Goal: Find specific page/section: Find specific page/section

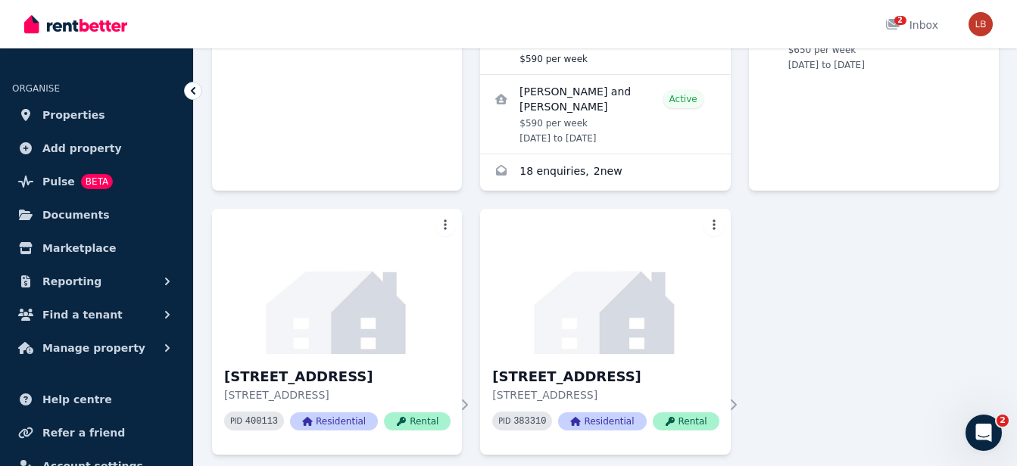
scroll to position [454, 0]
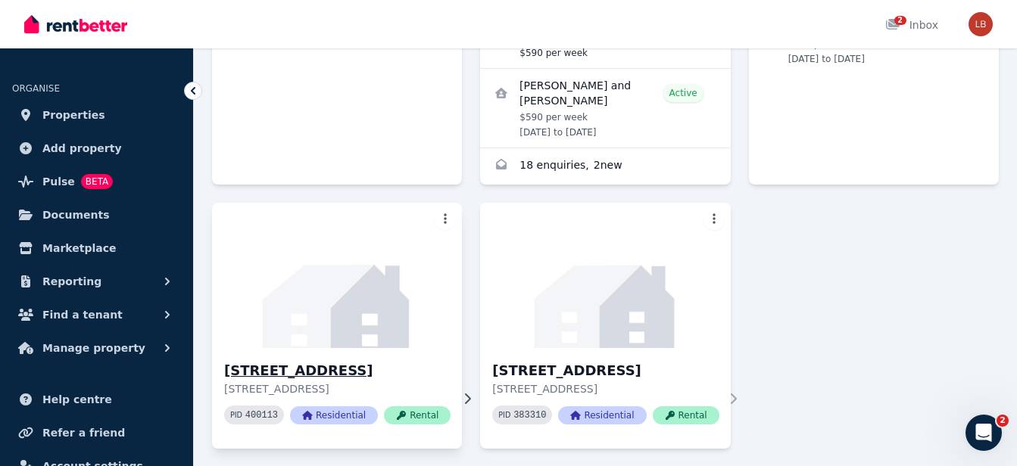
click at [338, 407] on span "Residential" at bounding box center [334, 416] width 88 height 18
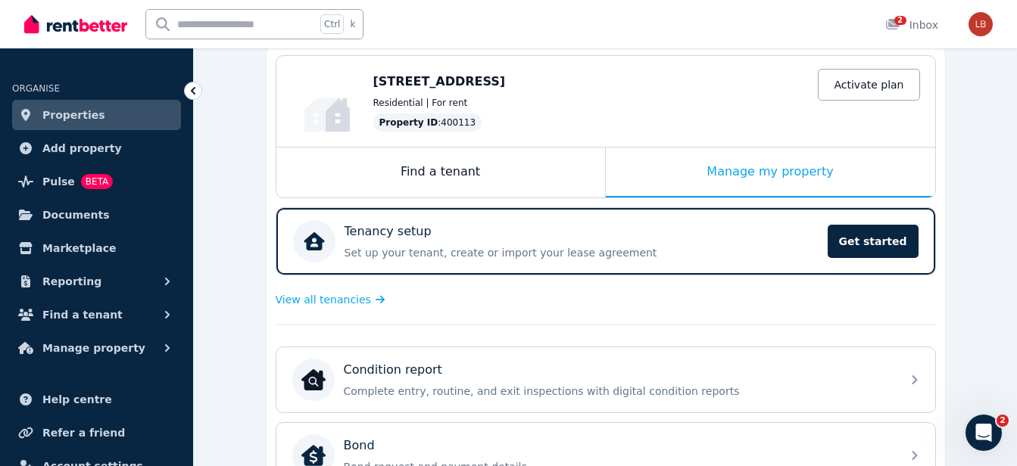
scroll to position [151, 0]
